Goal: Browse casually: Explore the website without a specific task or goal

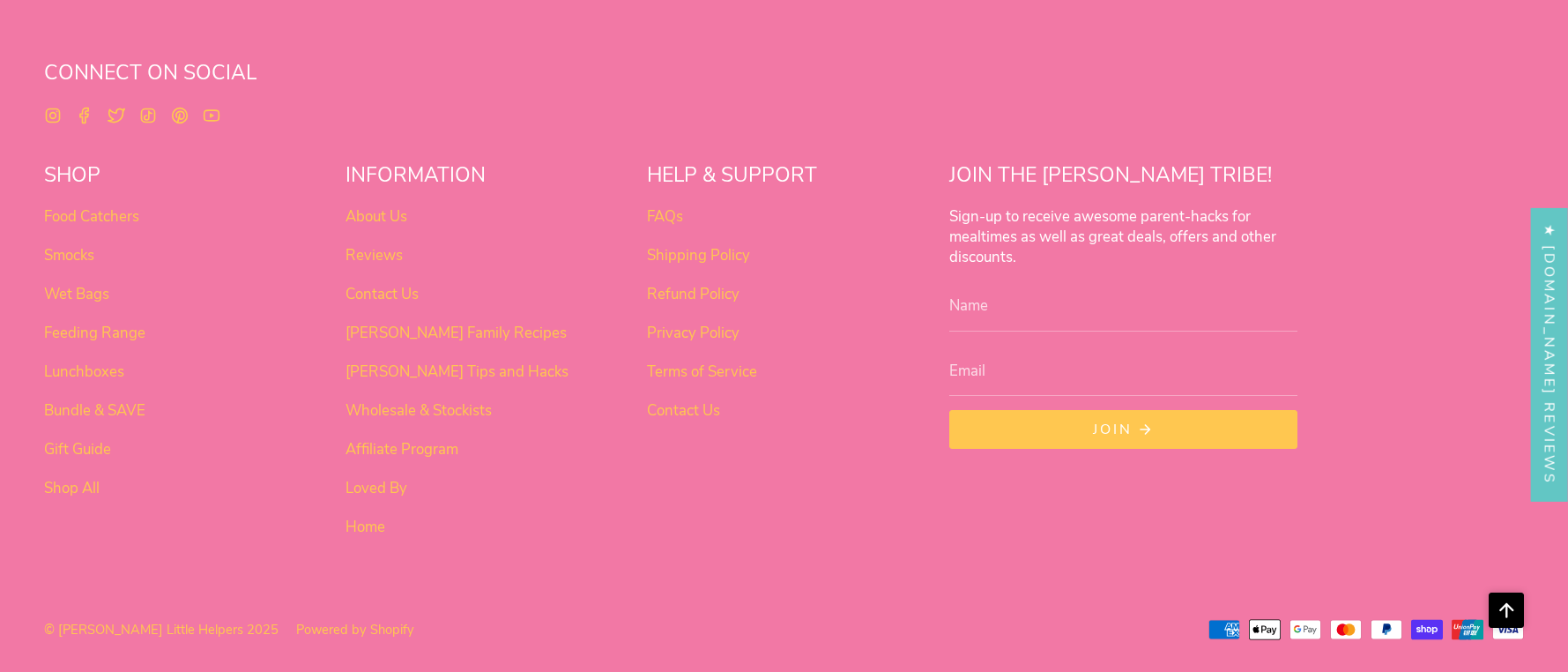
scroll to position [1480, 0]
